Goal: Task Accomplishment & Management: Manage account settings

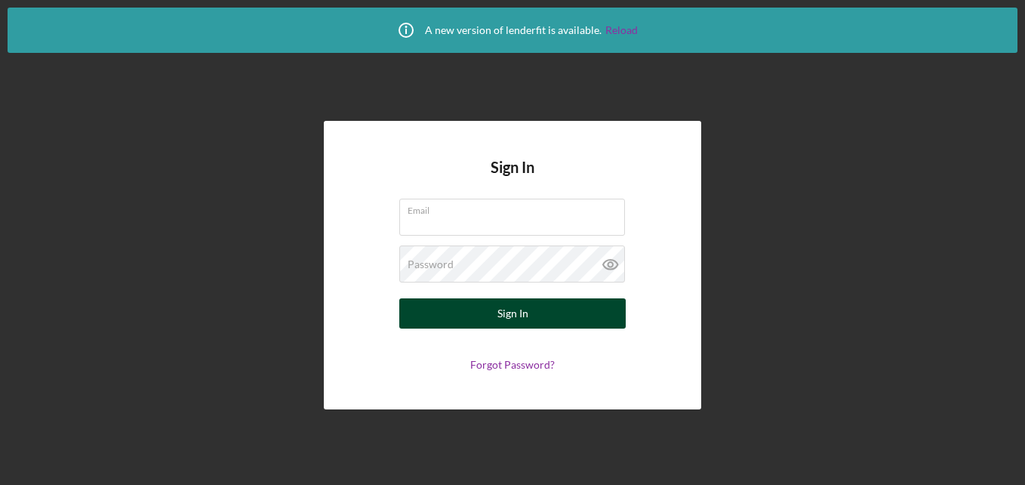
type input "[EMAIL_ADDRESS][DOMAIN_NAME]"
click at [436, 310] on button "Sign In" at bounding box center [512, 313] width 226 height 30
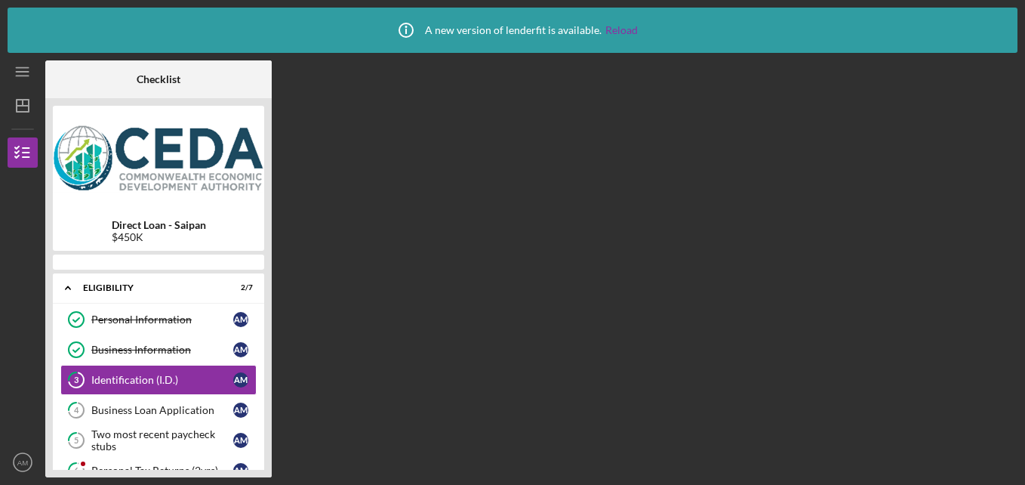
scroll to position [8, 0]
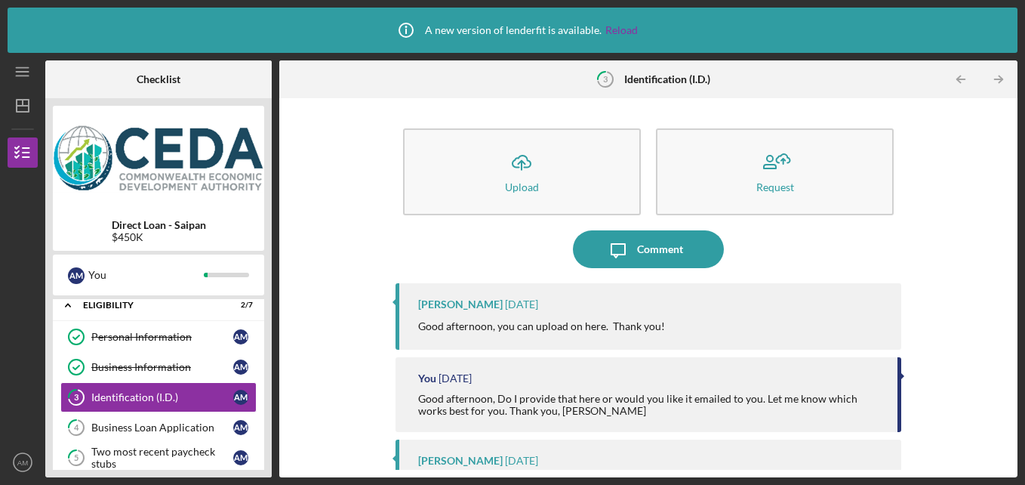
click at [317, 202] on div "Icon/Upload Upload Request Icon/Message Comment [PERSON_NAME] [DATE] Good after…" at bounding box center [648, 288] width 723 height 364
